Goal: Task Accomplishment & Management: Use online tool/utility

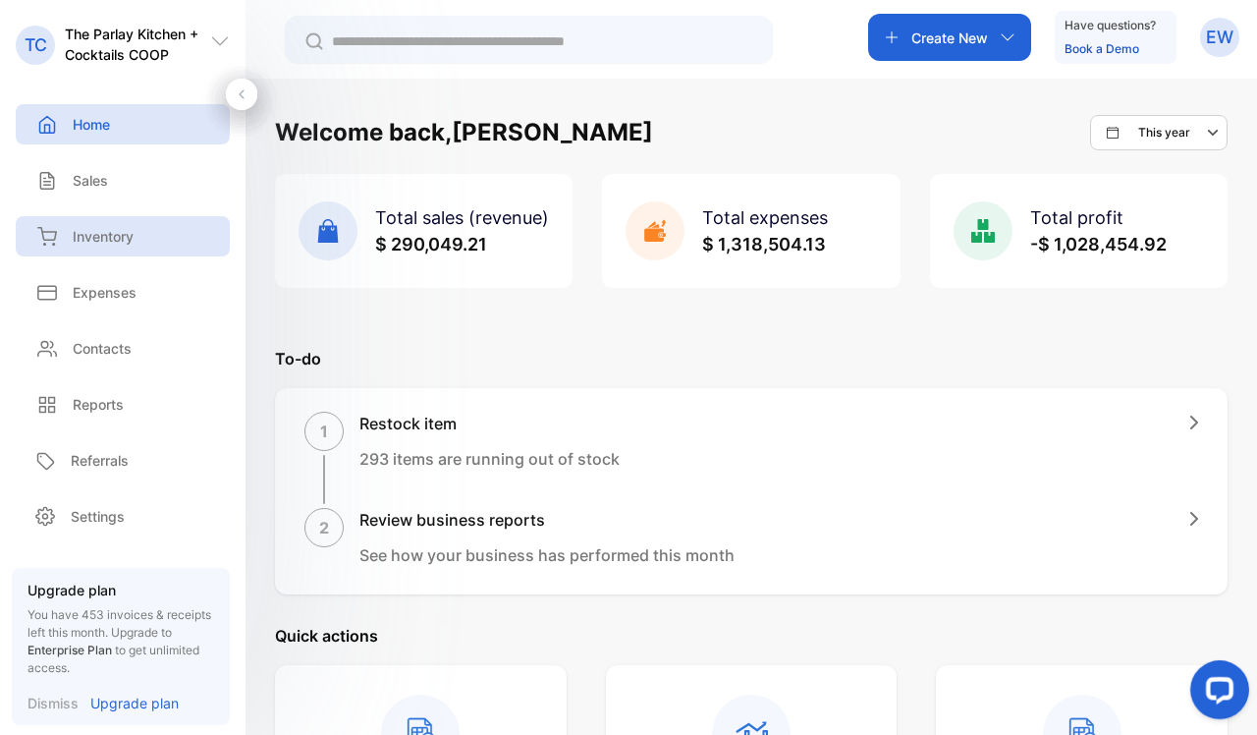
click at [142, 238] on div "Inventory" at bounding box center [123, 236] width 214 height 40
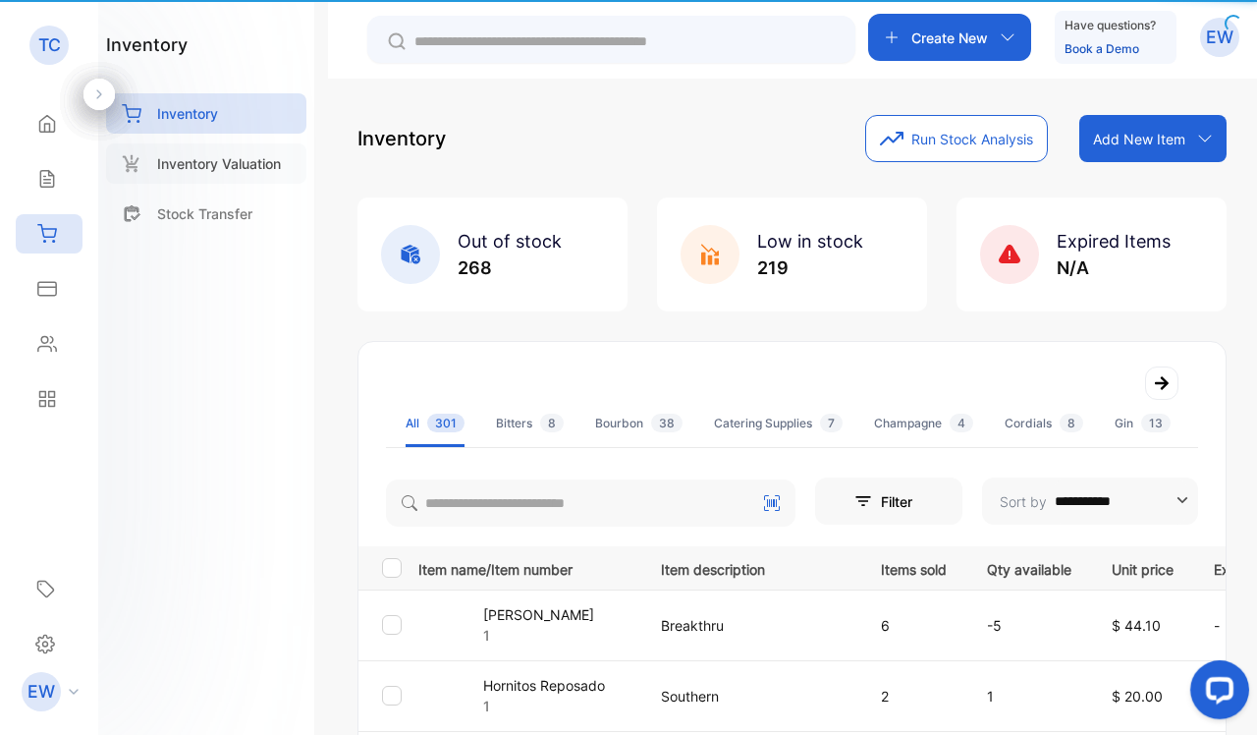
click at [140, 175] on div "Inventory Valuation" at bounding box center [206, 163] width 200 height 40
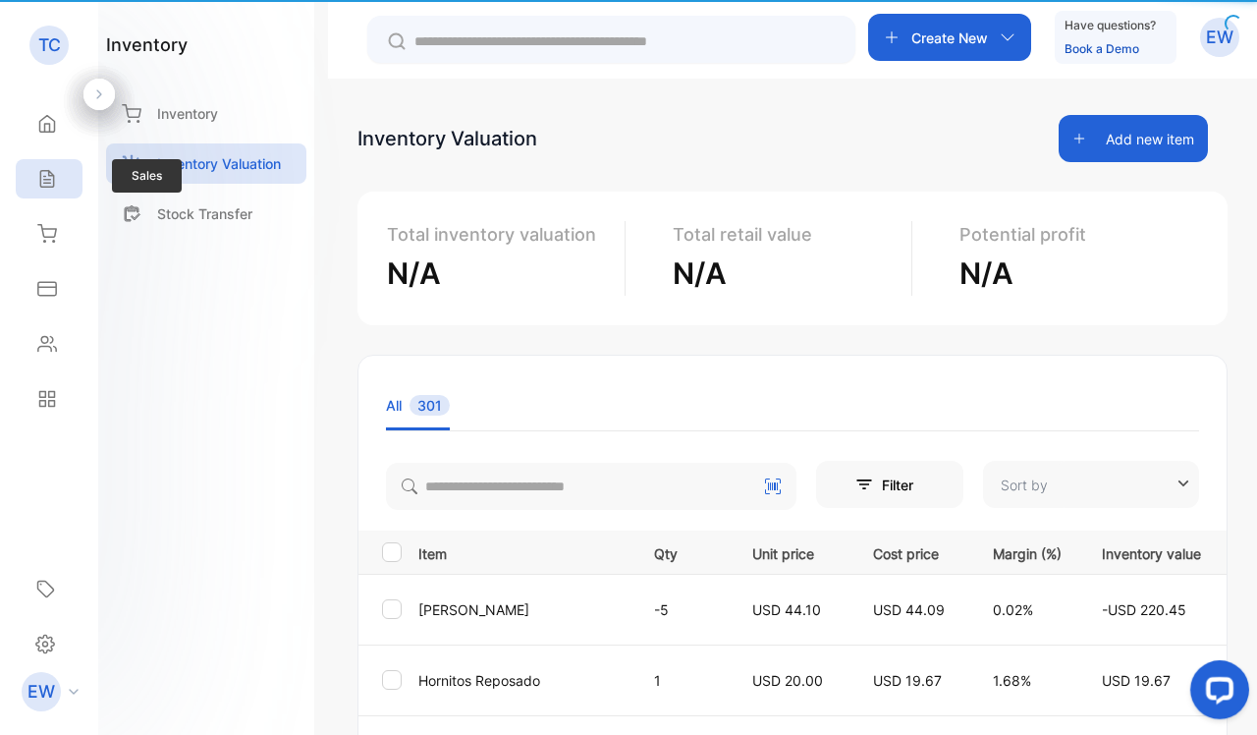
type input "**********"
click at [65, 175] on div "Sales" at bounding box center [49, 178] width 67 height 39
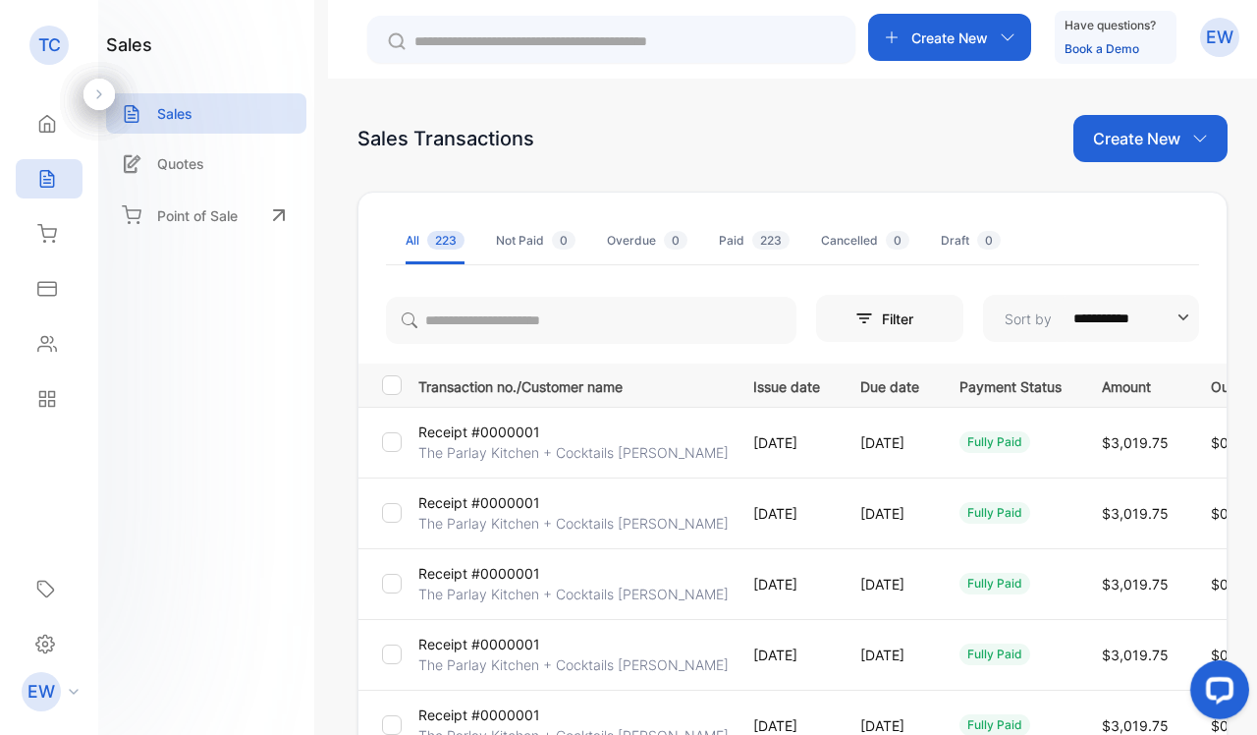
click at [720, 238] on div "Paid 223" at bounding box center [754, 241] width 71 height 18
click at [396, 640] on div at bounding box center [392, 654] width 20 height 20
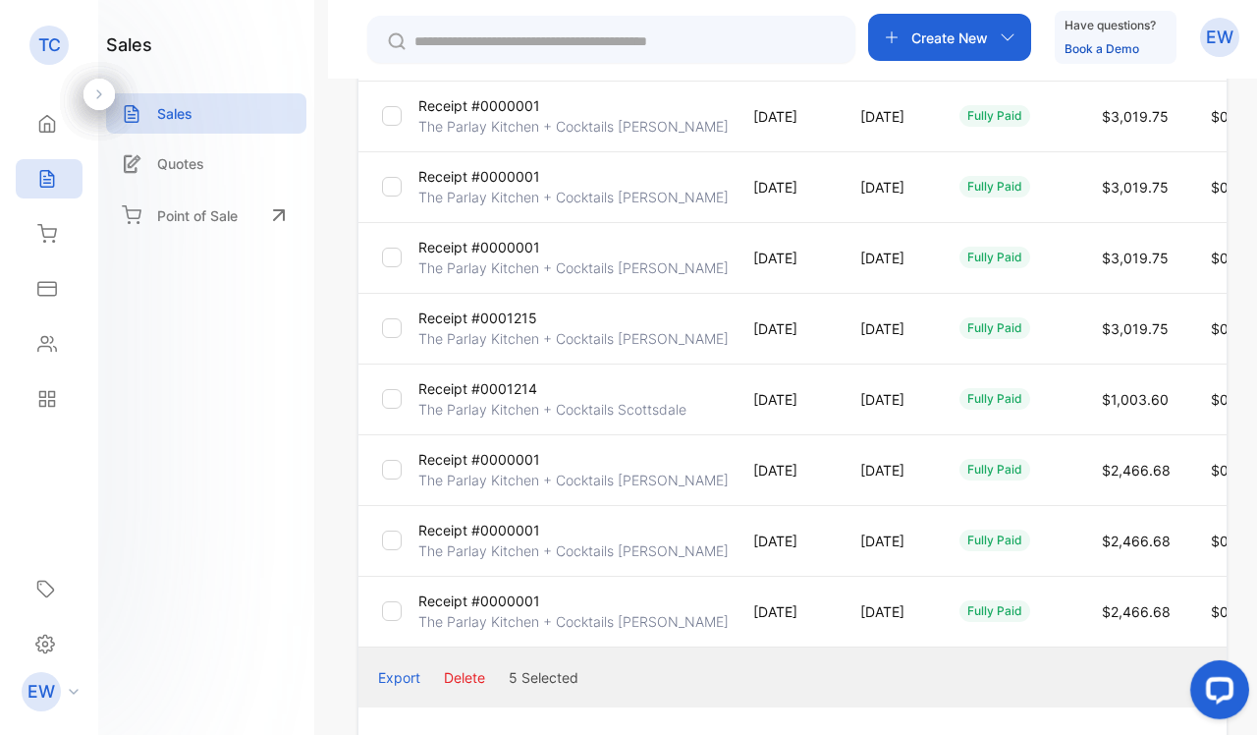
scroll to position [481, 0]
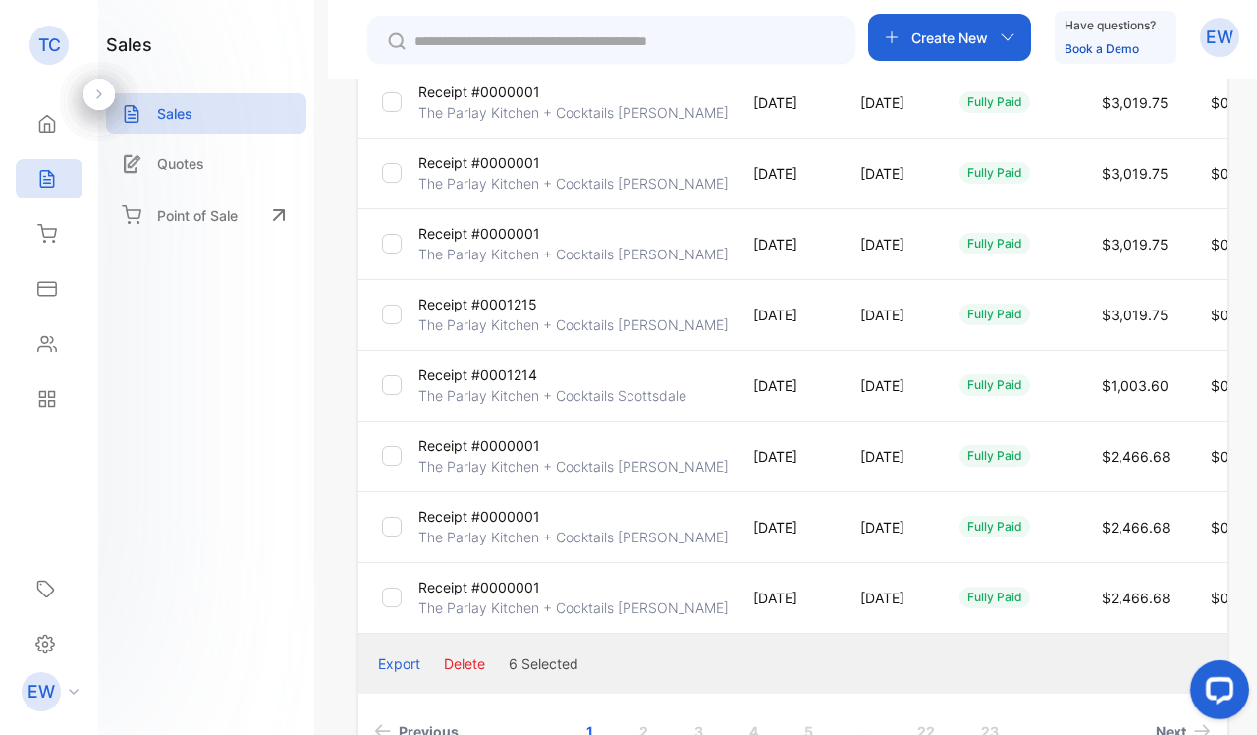
click at [390, 532] on div at bounding box center [392, 527] width 20 height 20
click at [464, 640] on button "Delete" at bounding box center [464, 663] width 41 height 21
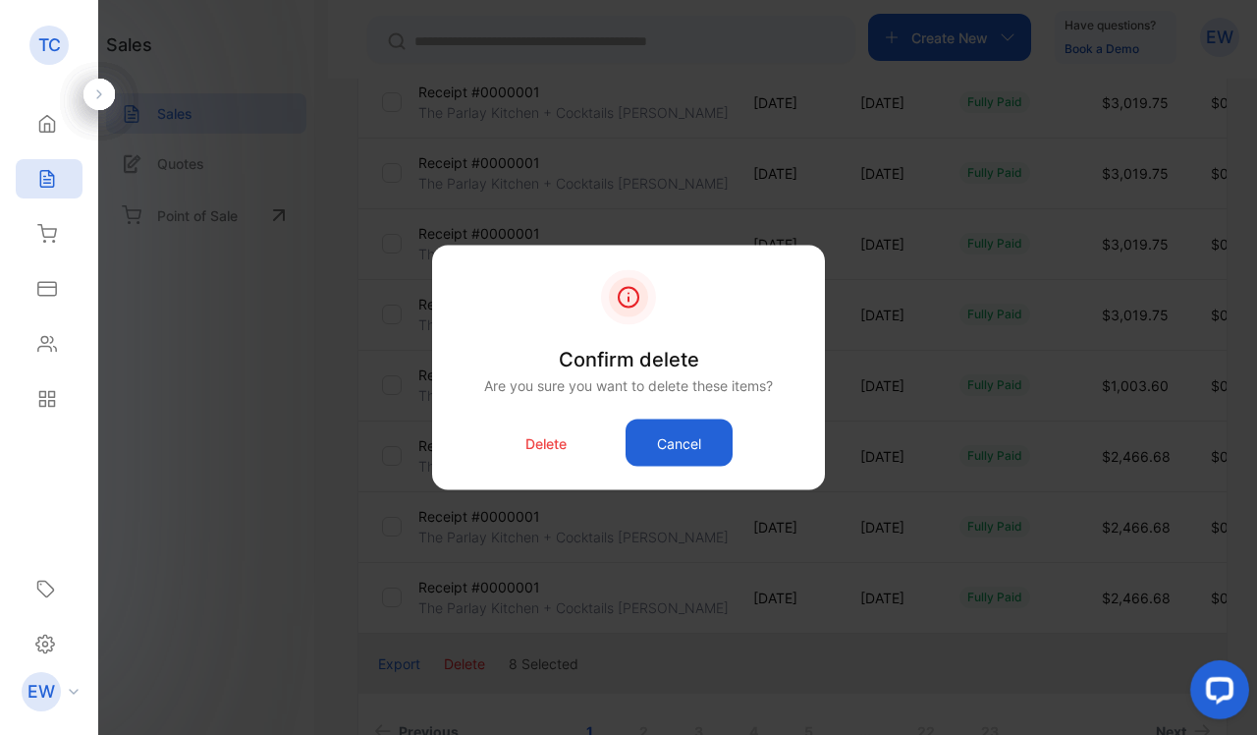
click at [550, 446] on p "Delete" at bounding box center [545, 442] width 41 height 21
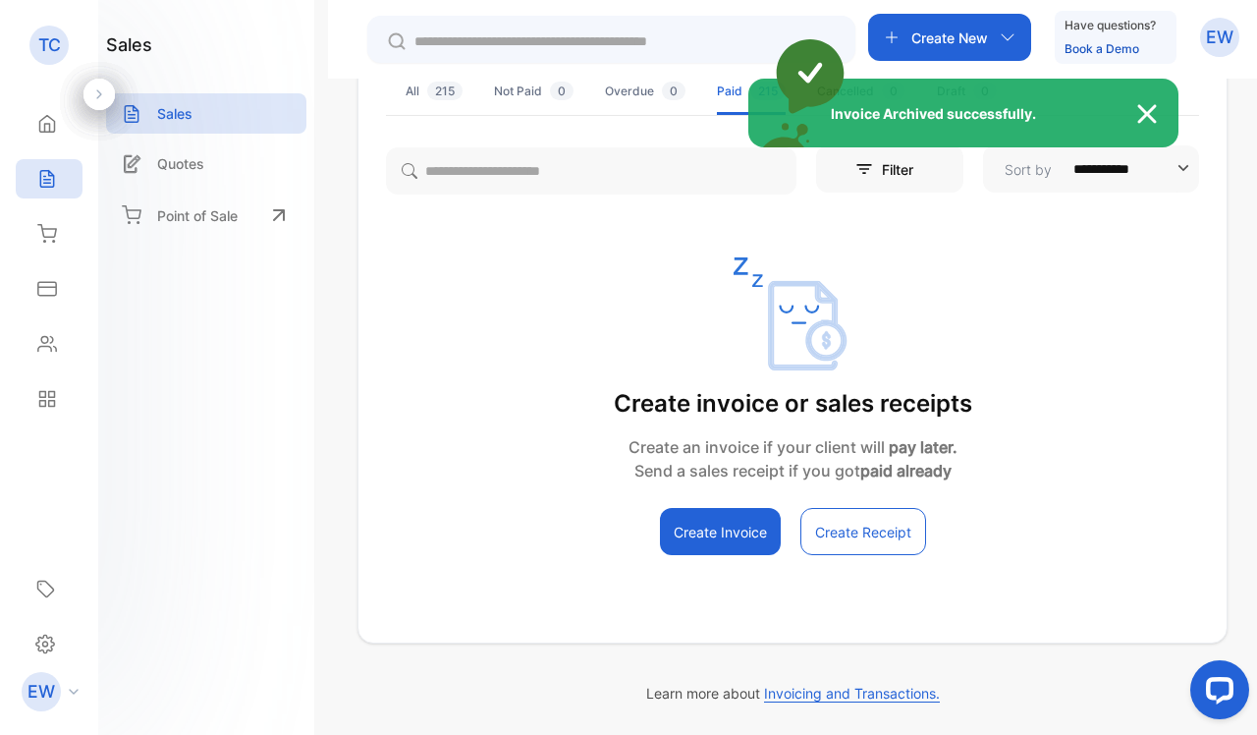
scroll to position [149, 0]
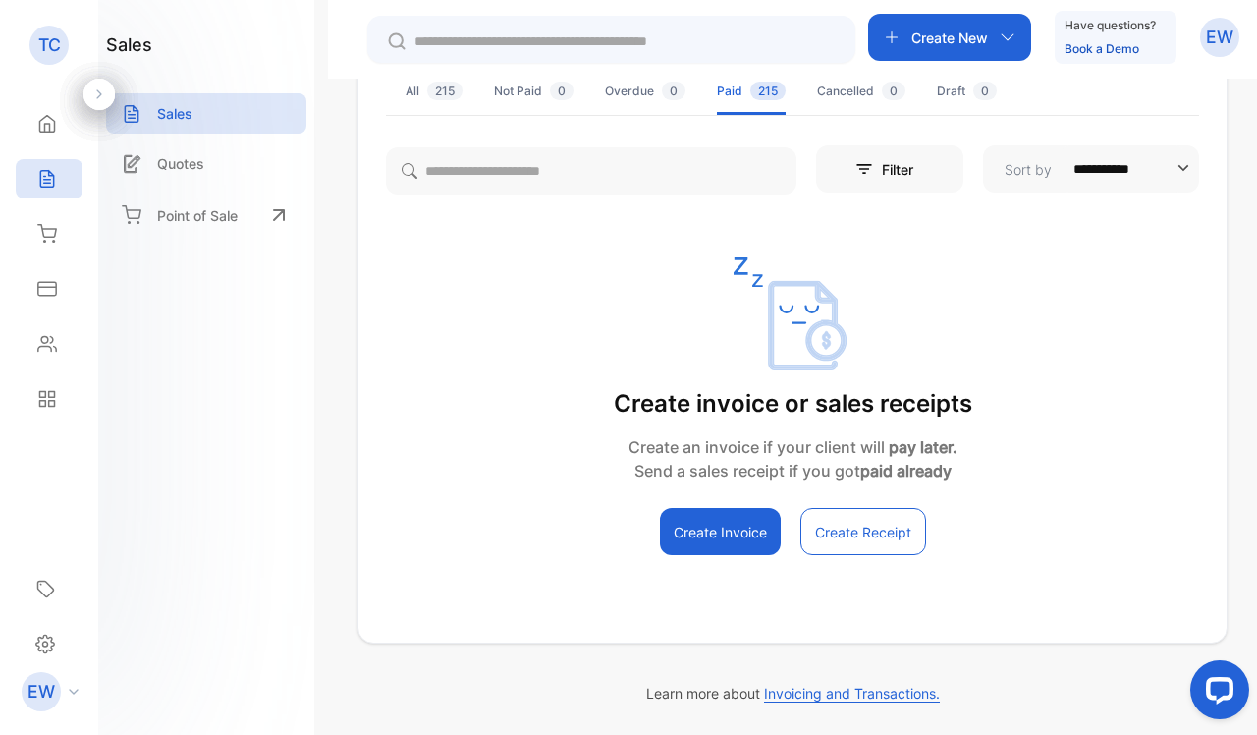
click at [743, 98] on div "Paid 215" at bounding box center [751, 91] width 69 height 18
click at [845, 106] on li "Cancelled 0" at bounding box center [861, 91] width 88 height 47
click at [737, 101] on li "Paid 215" at bounding box center [751, 91] width 69 height 47
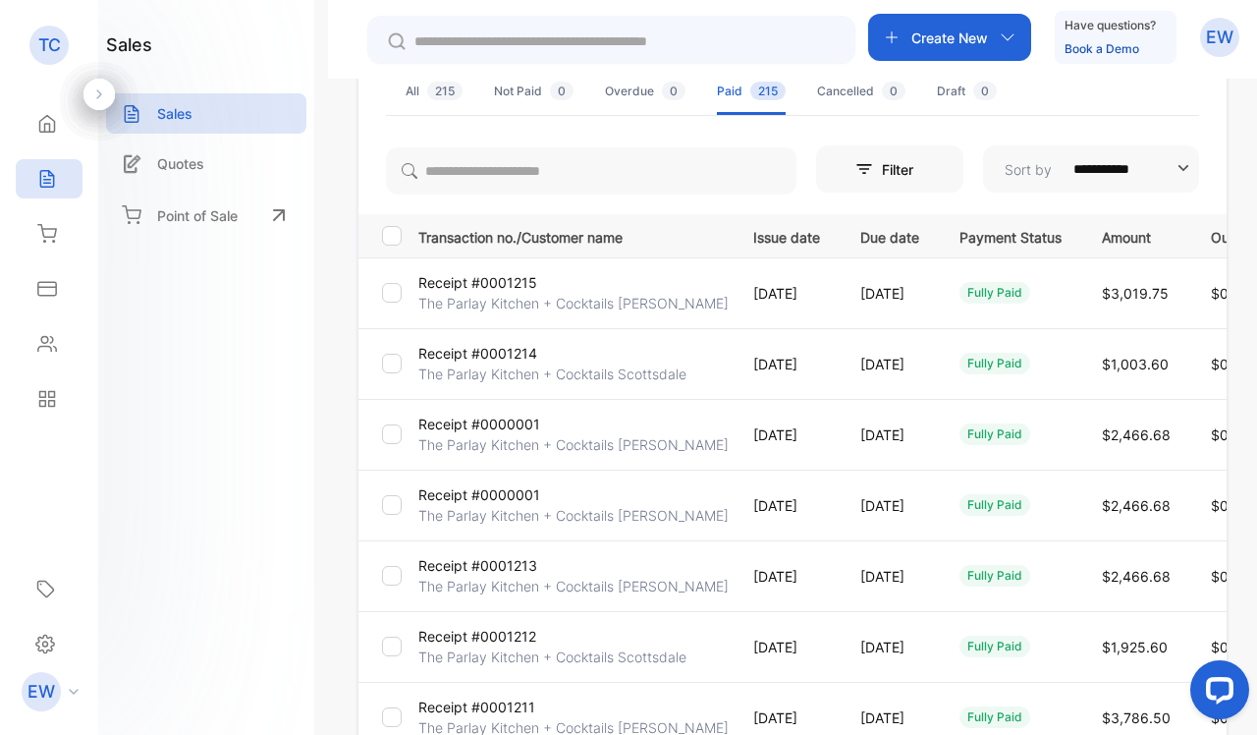
click at [383, 494] on td at bounding box center [384, 504] width 52 height 71
click at [390, 440] on div at bounding box center [392, 434] width 20 height 20
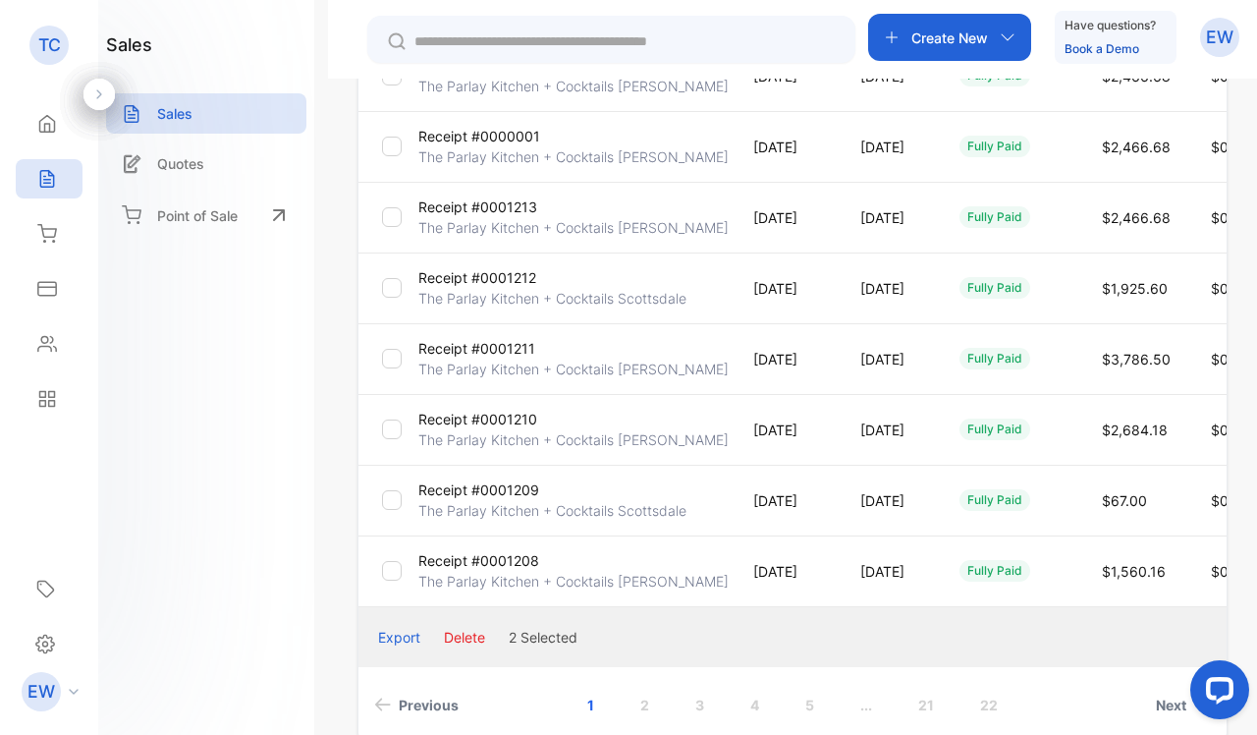
scroll to position [511, 0]
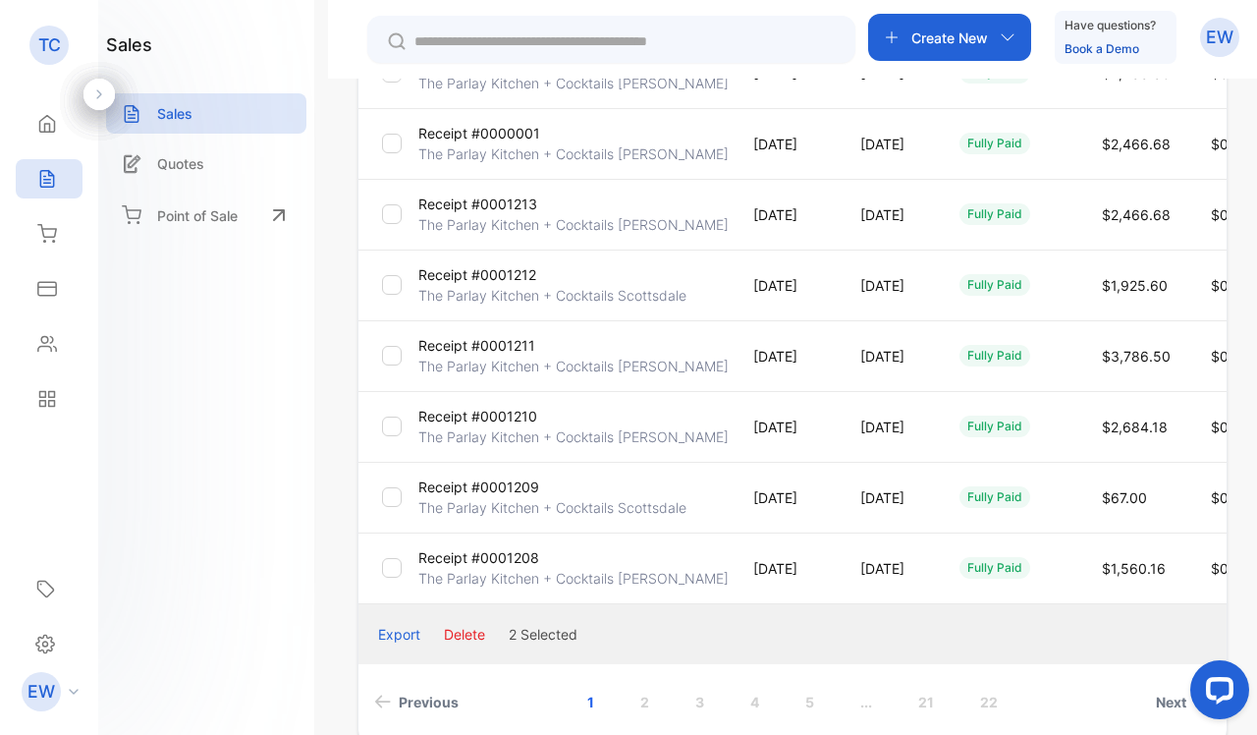
click at [454, 632] on button "Delete" at bounding box center [464, 634] width 41 height 21
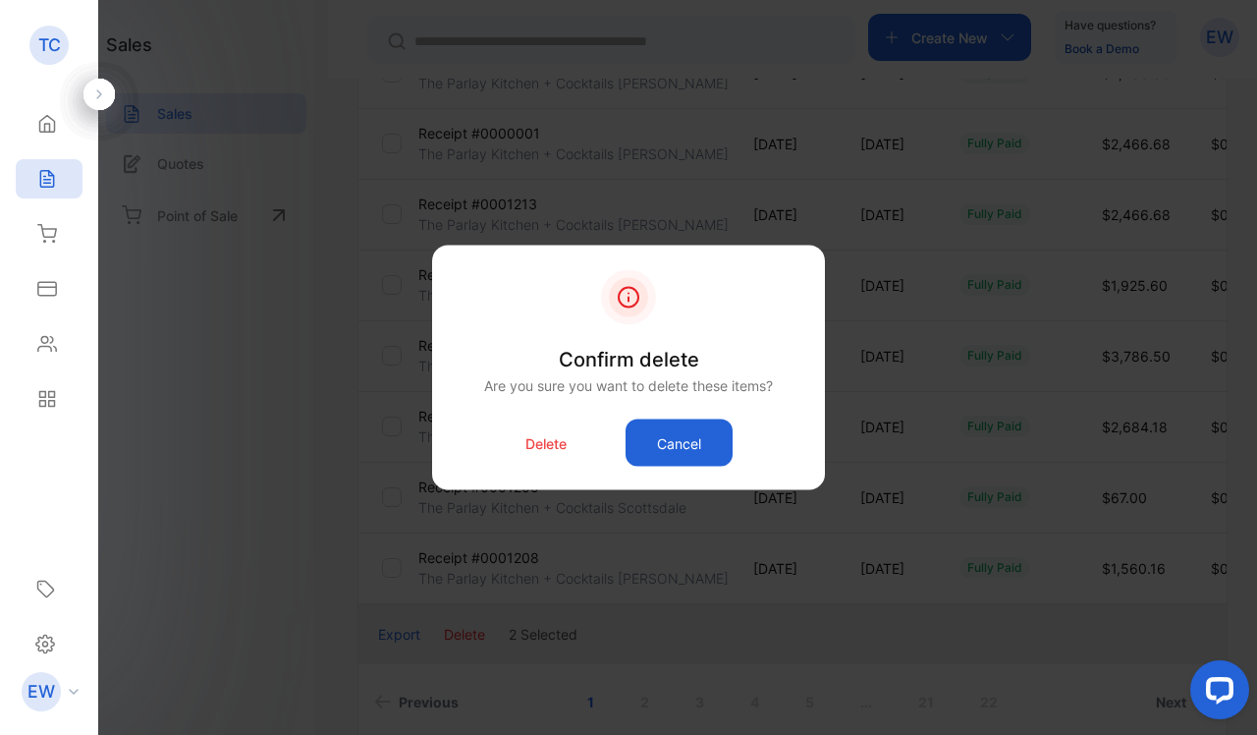
click at [557, 439] on p "Delete" at bounding box center [545, 442] width 41 height 21
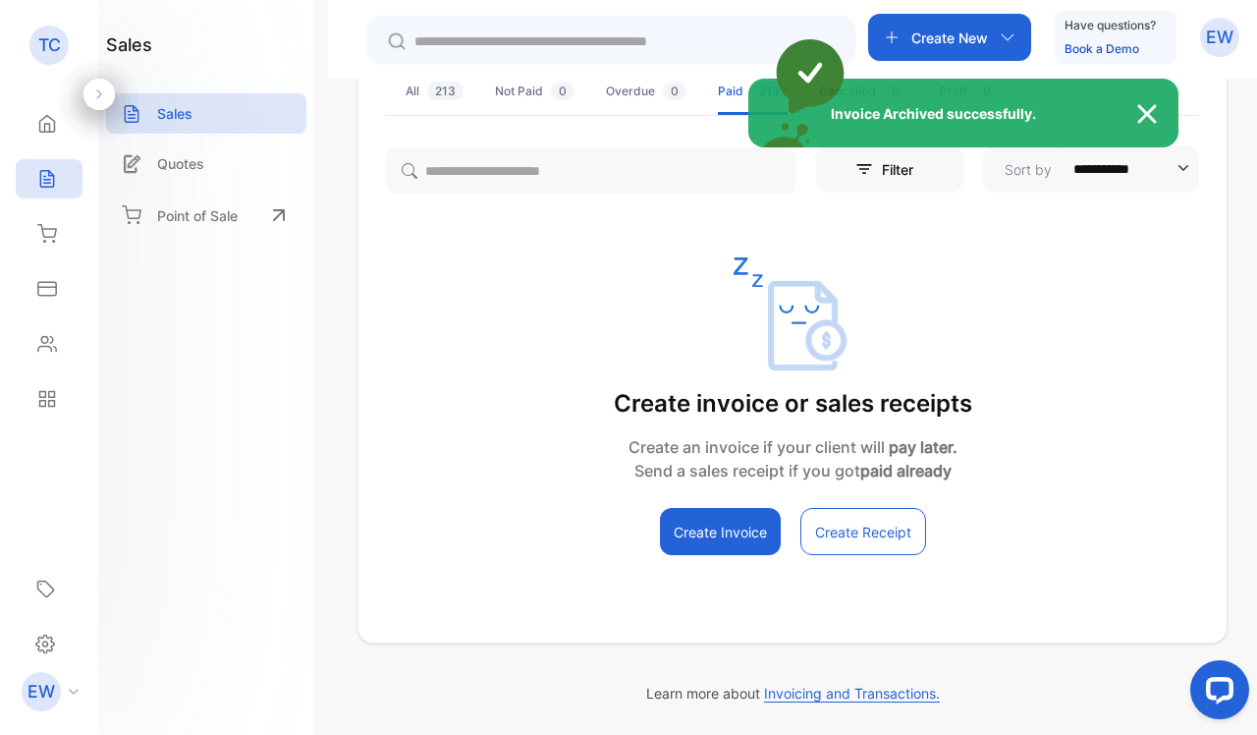
scroll to position [149, 0]
click at [429, 102] on div "Invoice Archived successfully." at bounding box center [628, 367] width 1257 height 735
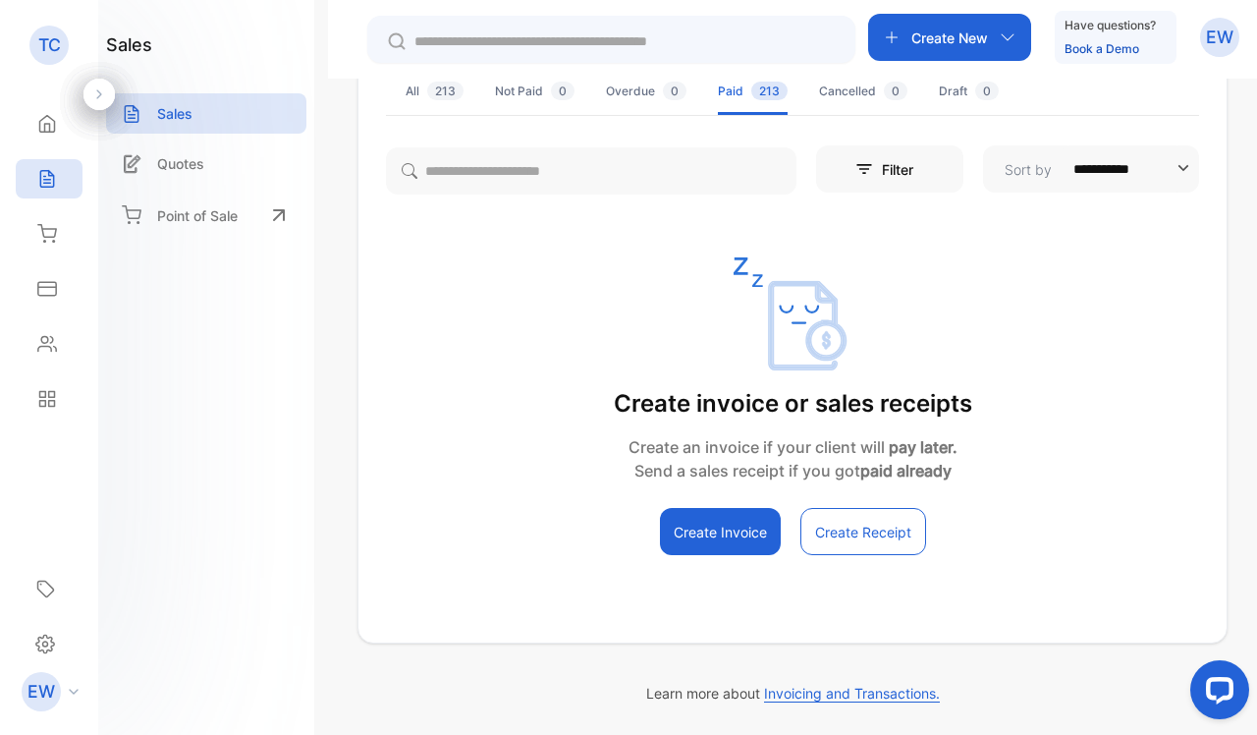
click at [429, 97] on span "213" at bounding box center [445, 91] width 36 height 19
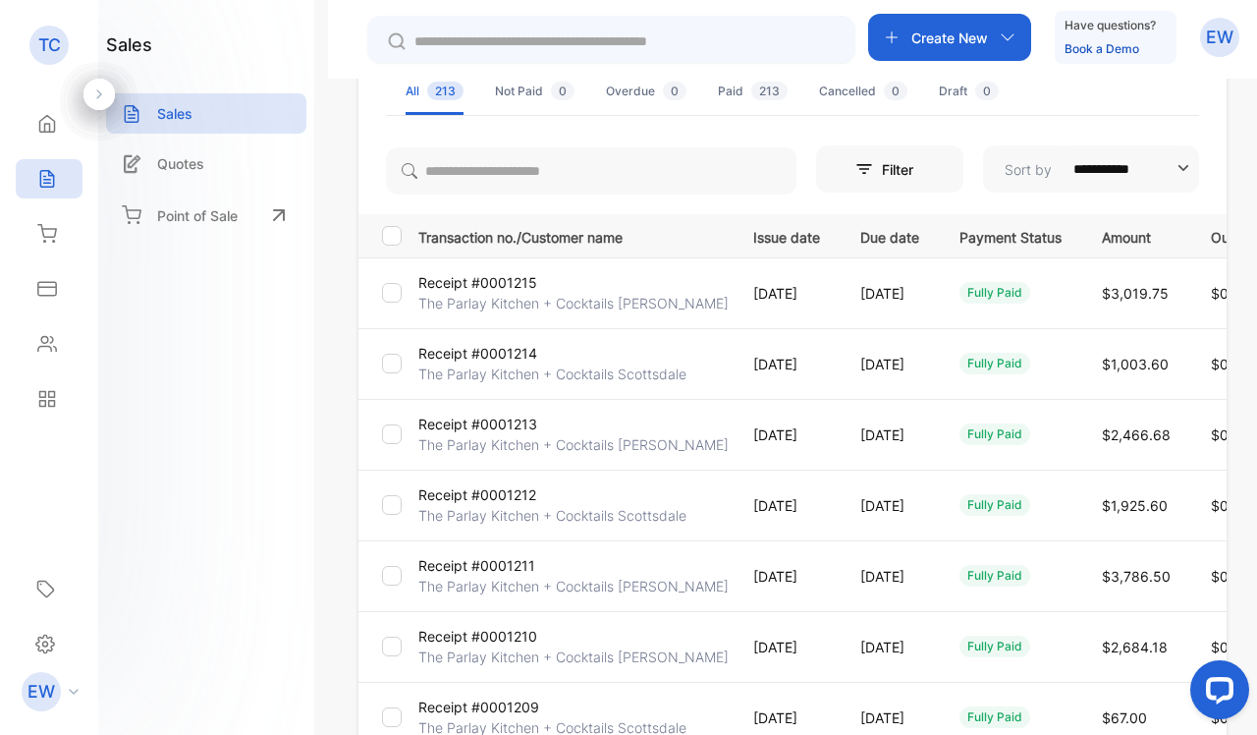
click at [476, 494] on p "Receipt #0001212" at bounding box center [477, 494] width 118 height 21
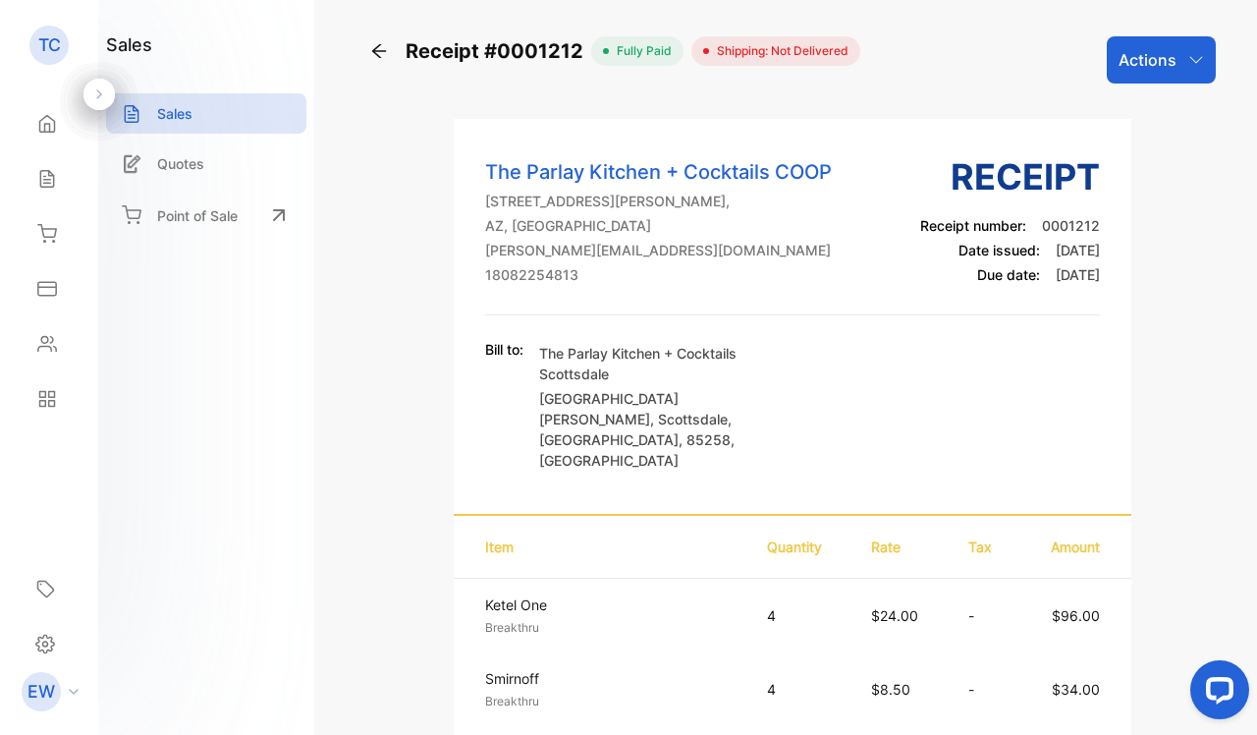
scroll to position [-1, 0]
click at [1196, 28] on div "Receipt #0001212 fully paid Shipping: Not Delivered Actions The Parlay Kitchen …" at bounding box center [792, 367] width 929 height 735
click at [1189, 40] on div "Actions" at bounding box center [1161, 59] width 109 height 47
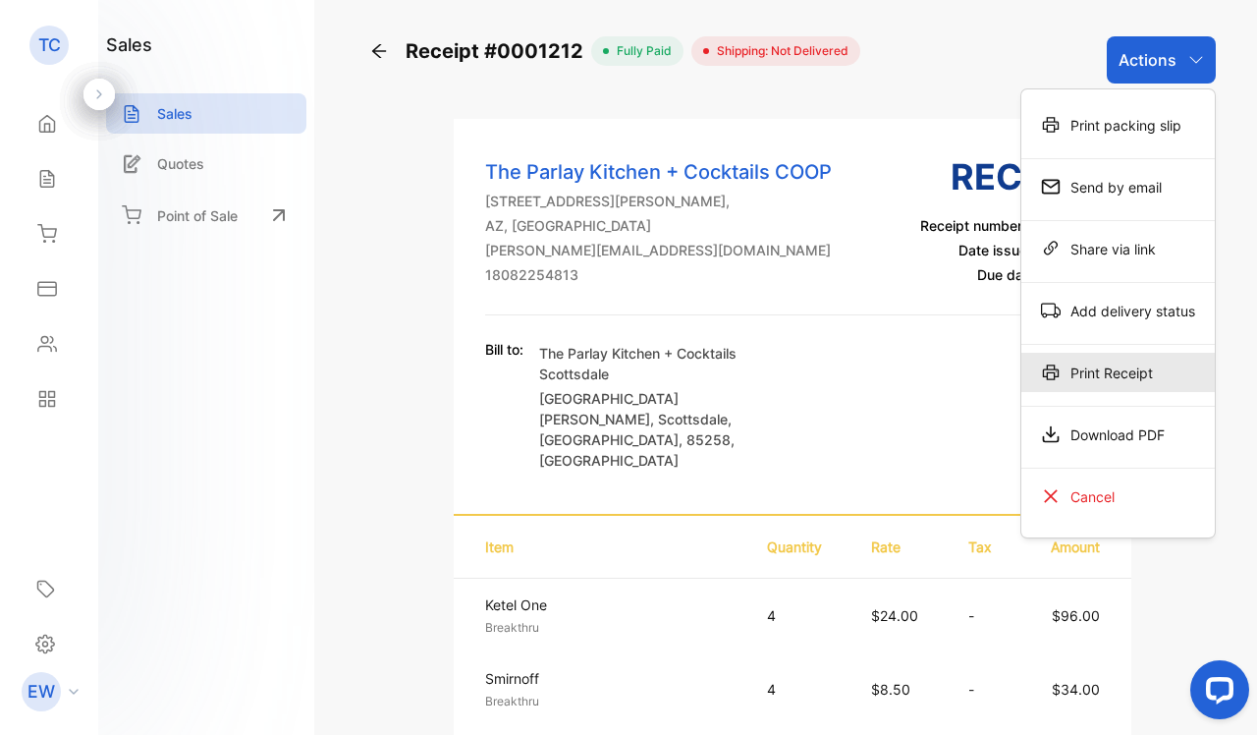
click at [1068, 362] on div "Print Receipt" at bounding box center [1117, 372] width 193 height 39
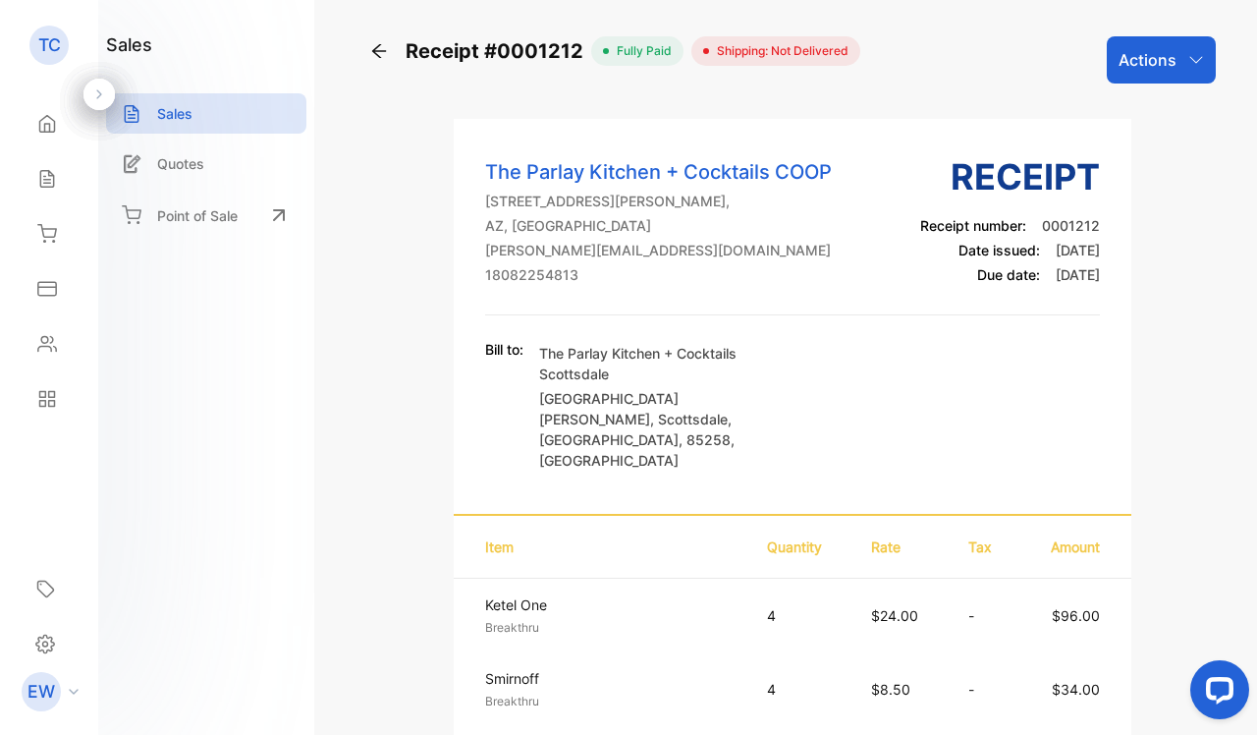
click at [385, 55] on icon at bounding box center [379, 51] width 20 height 20
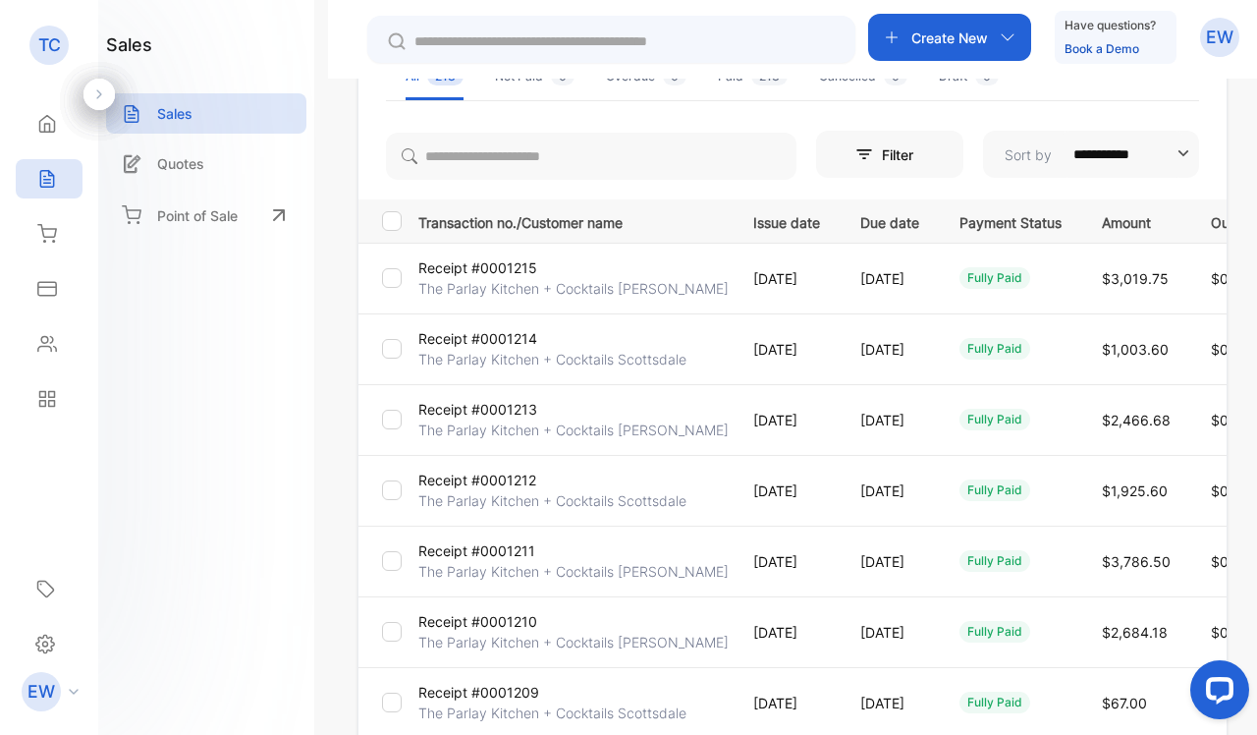
scroll to position [169, 0]
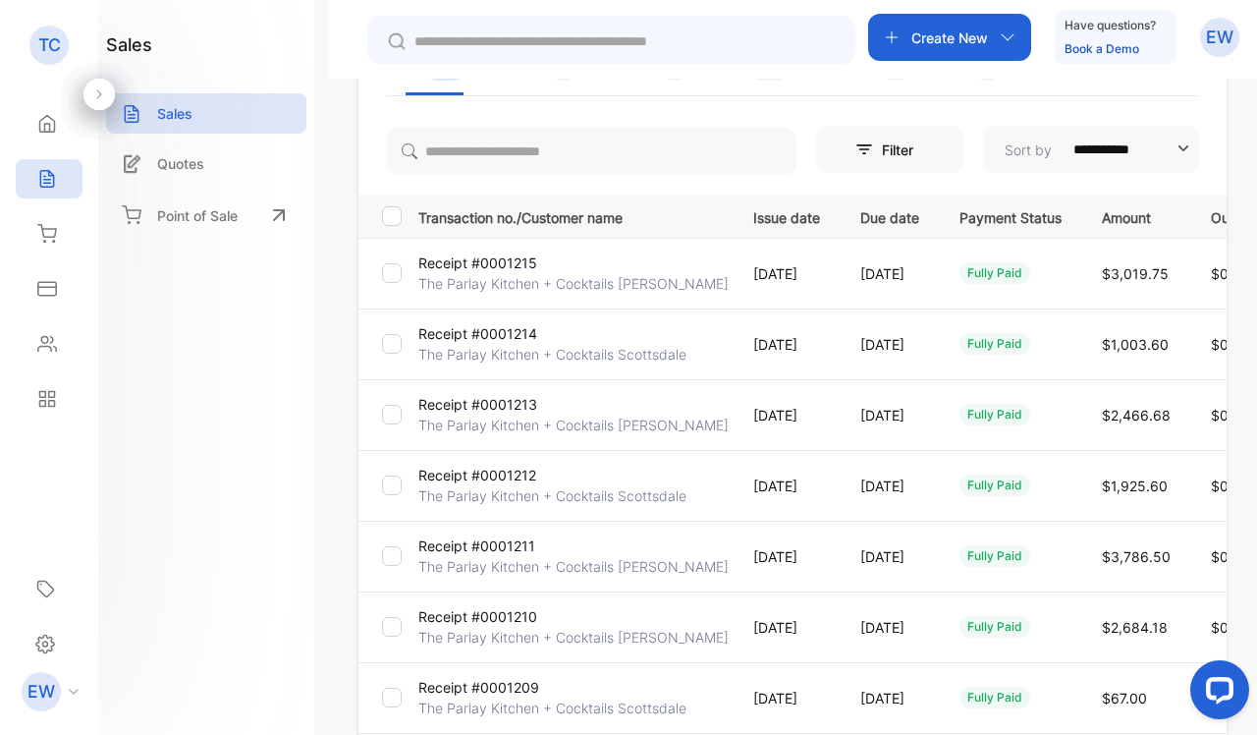
click at [460, 332] on p "Receipt #0001214" at bounding box center [477, 333] width 119 height 21
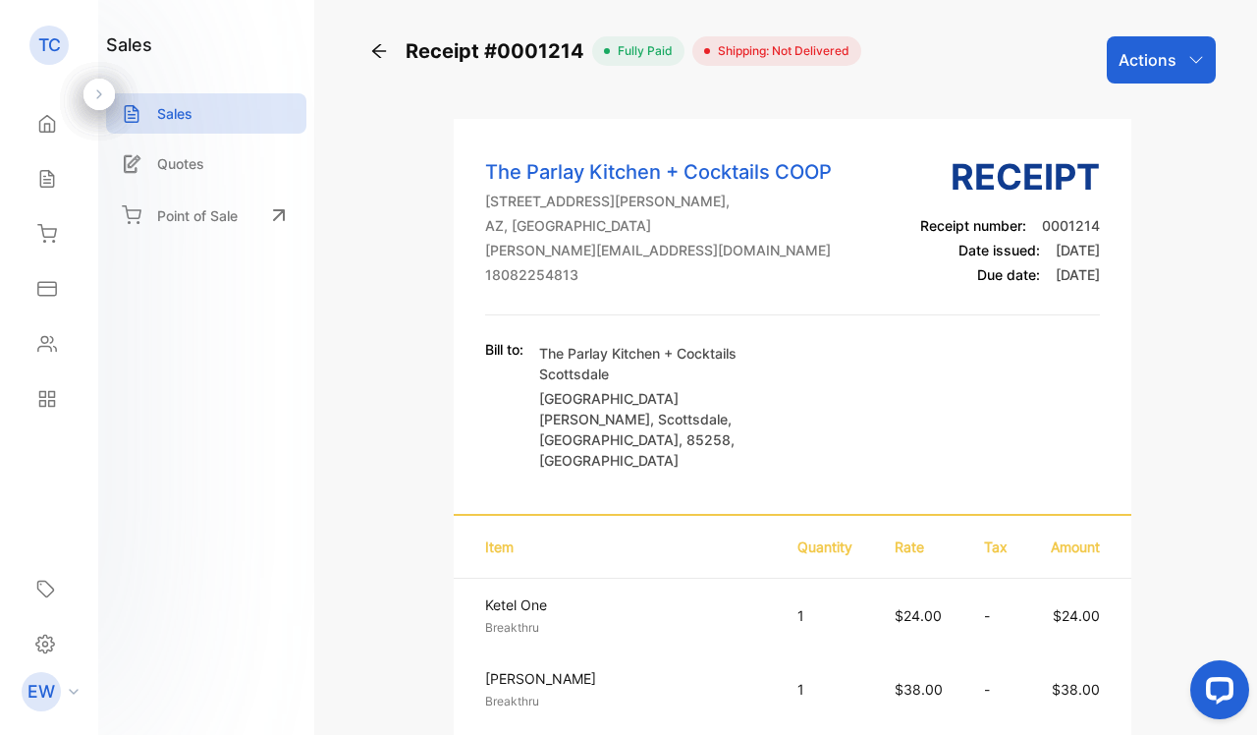
scroll to position [-1, 0]
click at [1171, 39] on div "Actions" at bounding box center [1161, 59] width 109 height 47
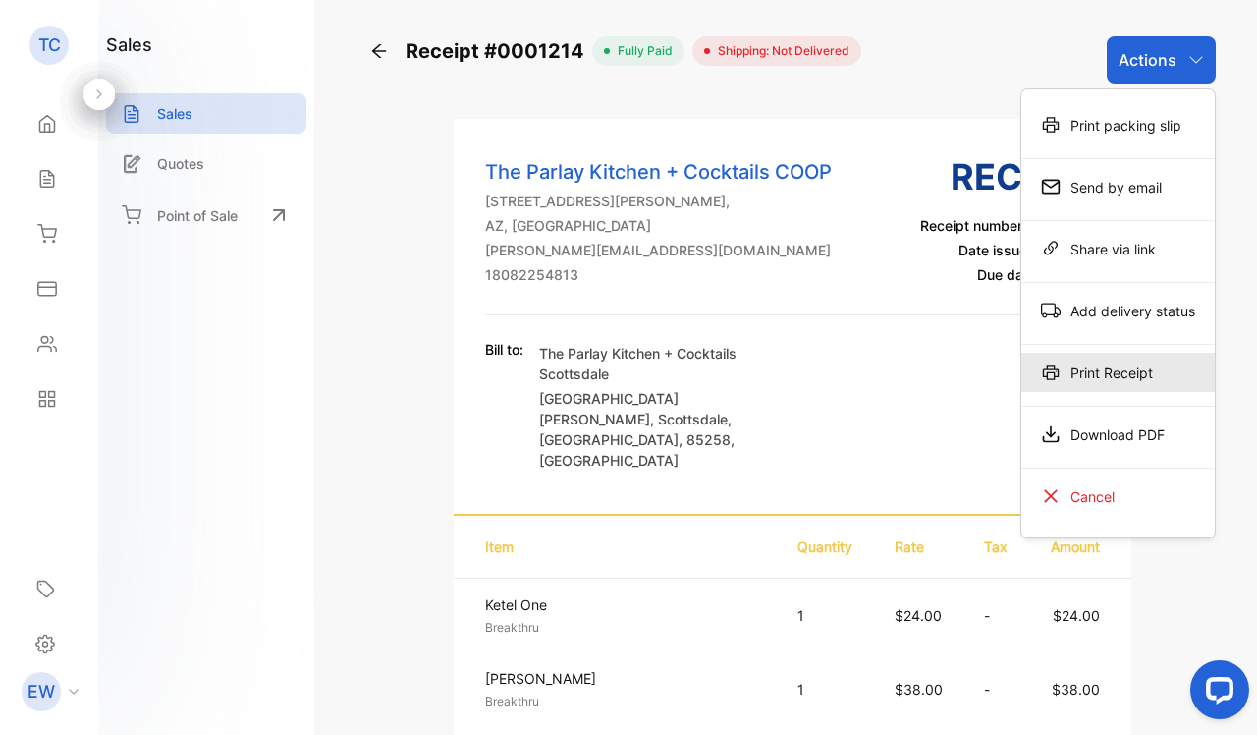
click at [1102, 363] on div "Print Receipt" at bounding box center [1117, 372] width 193 height 39
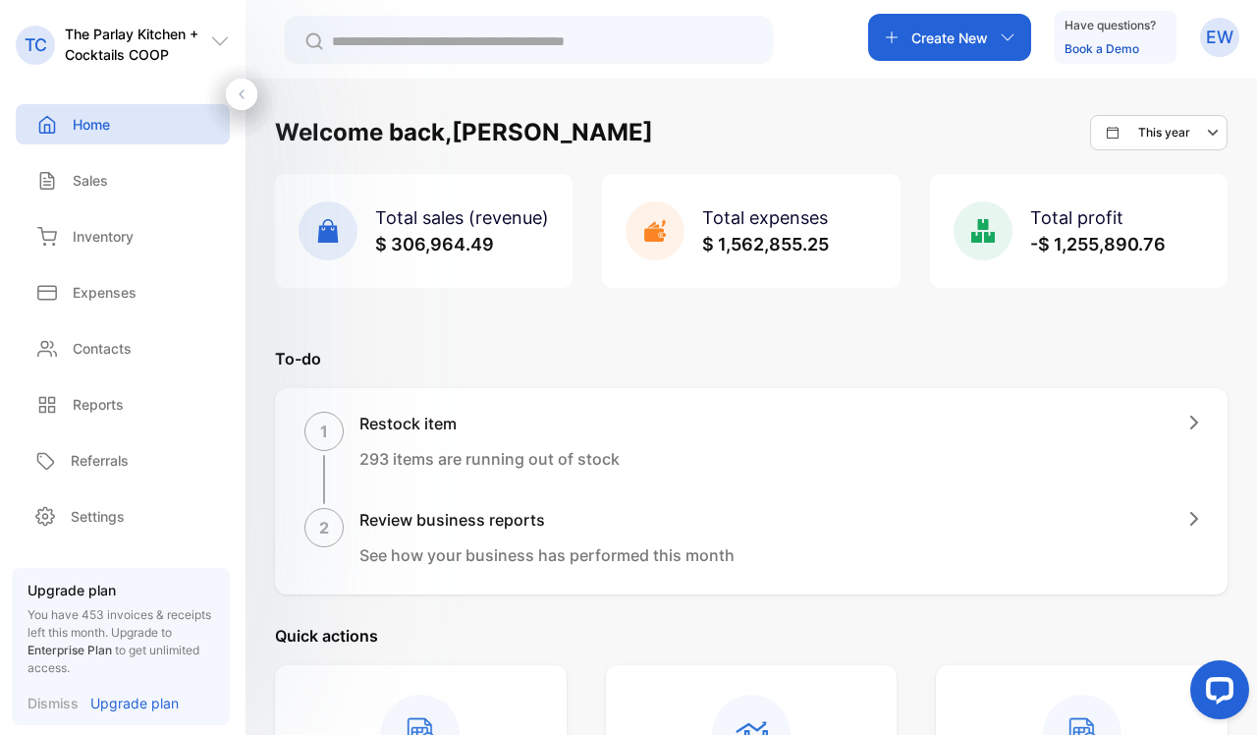
click at [130, 200] on div "Sales Sales" at bounding box center [123, 180] width 214 height 56
click at [130, 180] on div "Sales" at bounding box center [123, 180] width 214 height 40
